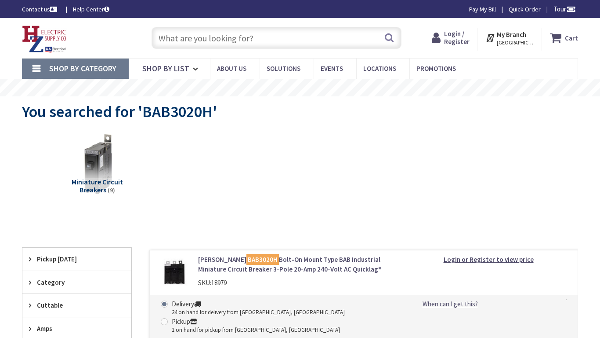
type input "Tenth Ave, San Diego, CA 92101, USA"
